Goal: Navigation & Orientation: Find specific page/section

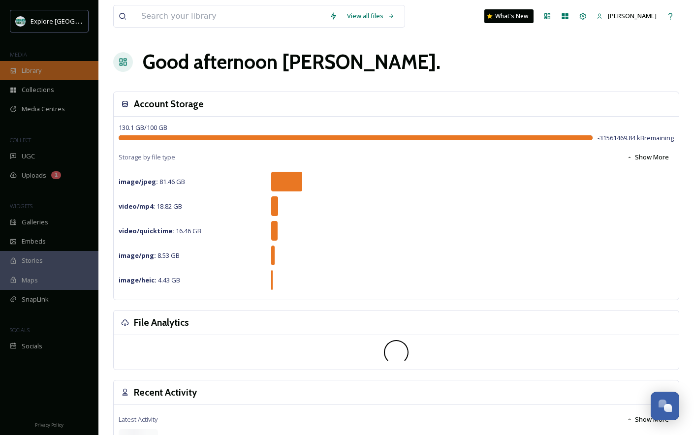
click at [68, 70] on div "Library" at bounding box center [49, 70] width 98 height 19
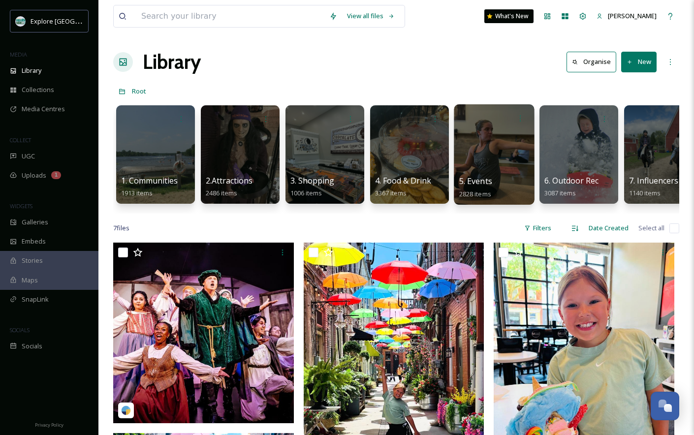
click at [485, 148] on div at bounding box center [494, 154] width 80 height 100
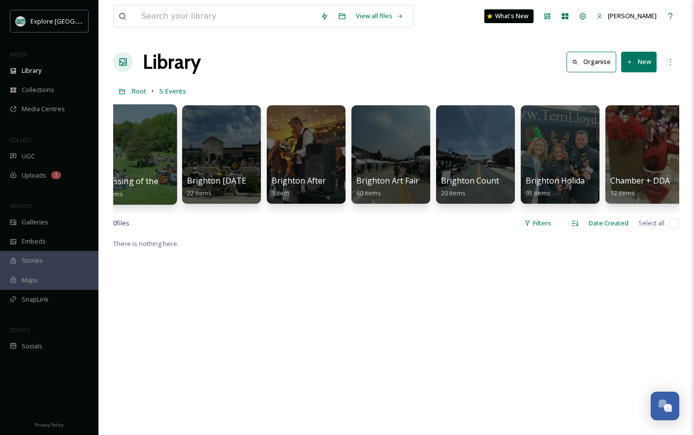
scroll to position [0, 475]
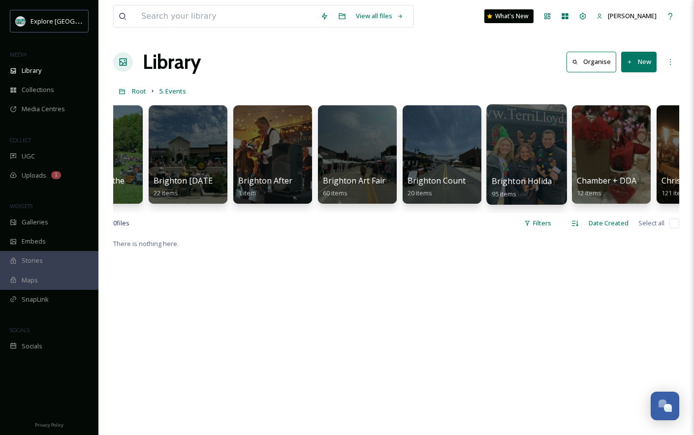
click at [500, 141] on div at bounding box center [526, 154] width 80 height 100
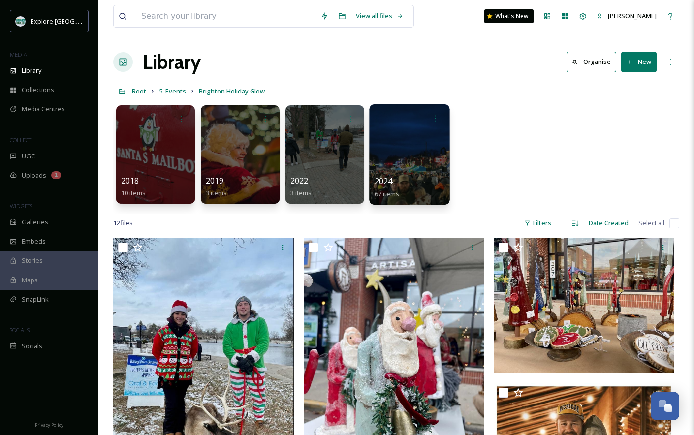
click at [415, 145] on div at bounding box center [409, 154] width 80 height 100
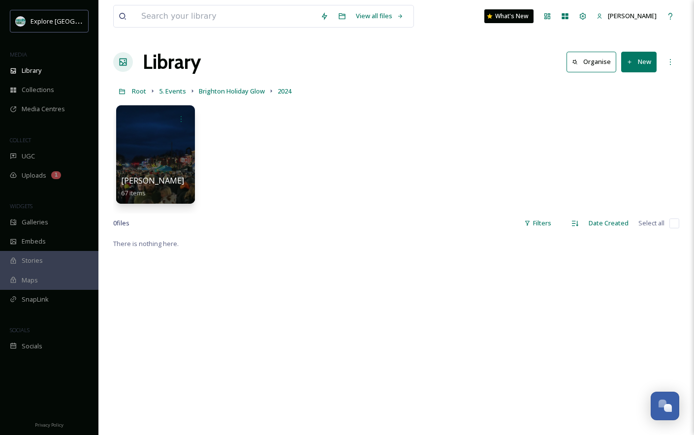
click at [261, 138] on div "[PERSON_NAME] P 67 items" at bounding box center [396, 156] width 566 height 113
click at [179, 145] on div at bounding box center [155, 154] width 80 height 100
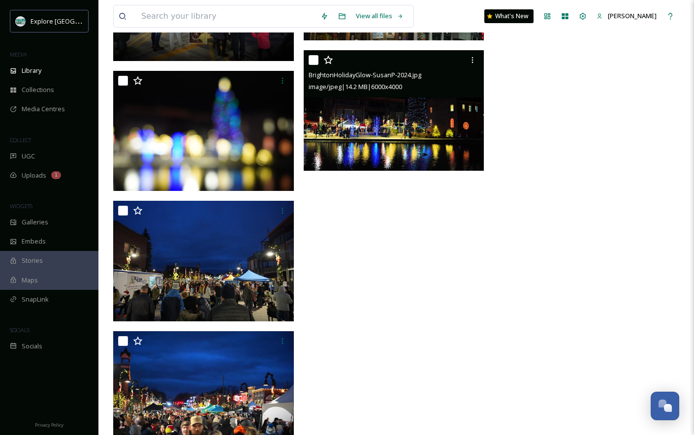
scroll to position [3454, 0]
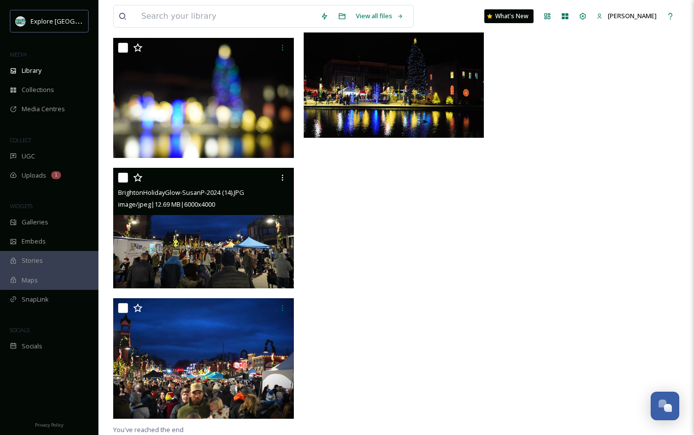
click at [265, 262] on img at bounding box center [203, 228] width 181 height 121
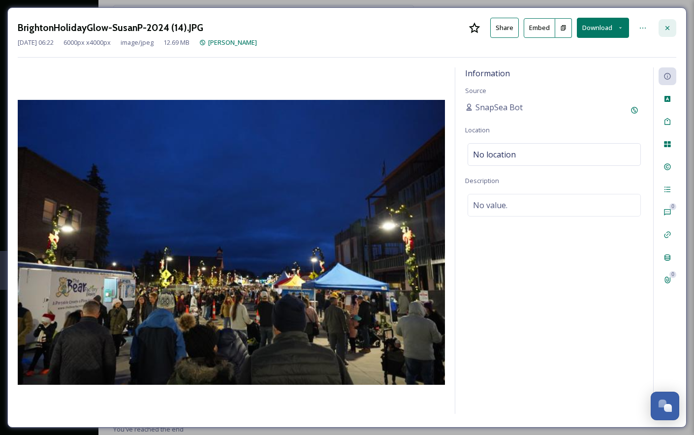
click at [664, 24] on icon at bounding box center [667, 28] width 8 height 8
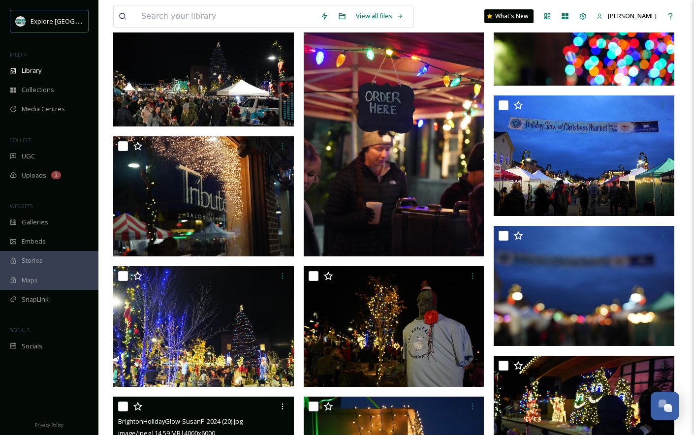
scroll to position [796, 0]
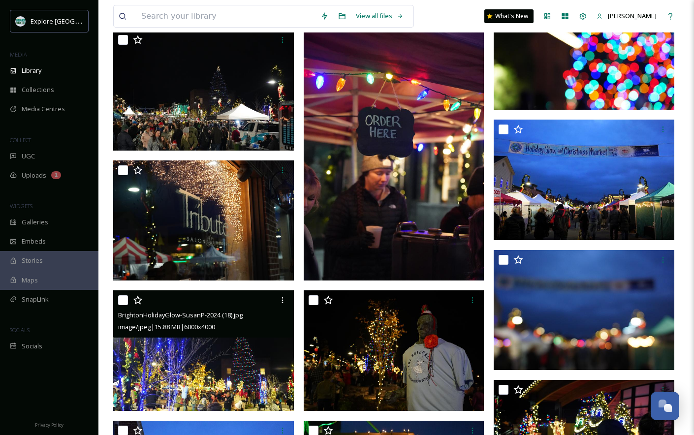
click at [241, 356] on img at bounding box center [203, 350] width 181 height 121
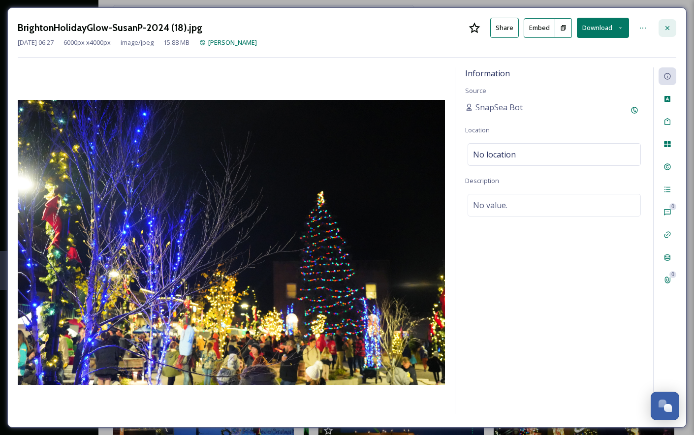
click at [672, 30] on div at bounding box center [667, 28] width 18 height 18
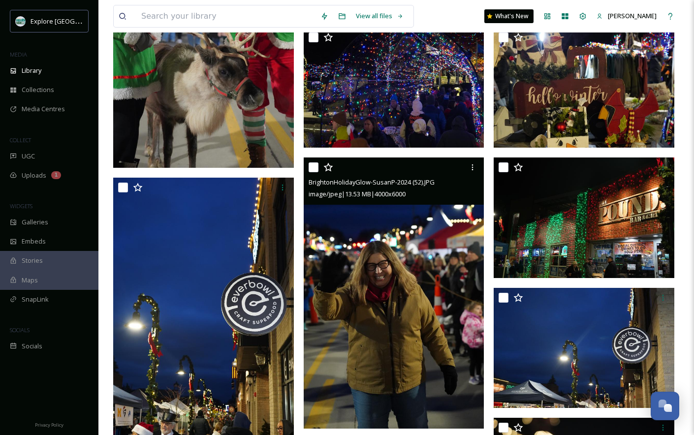
scroll to position [366, 0]
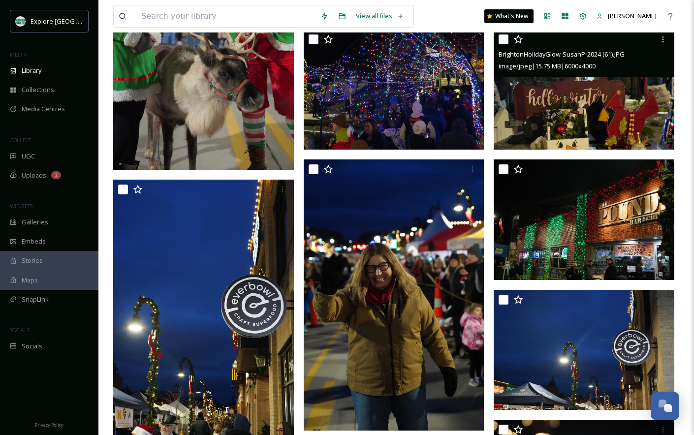
click at [548, 103] on img at bounding box center [584, 89] width 181 height 121
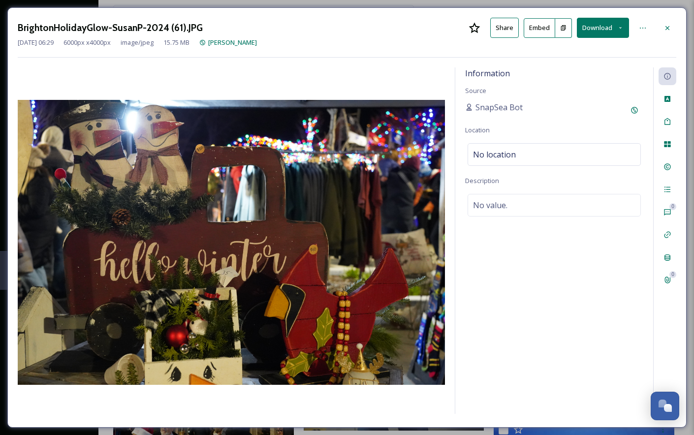
click at [564, 28] on icon at bounding box center [563, 28] width 6 height 6
